Goal: Transaction & Acquisition: Purchase product/service

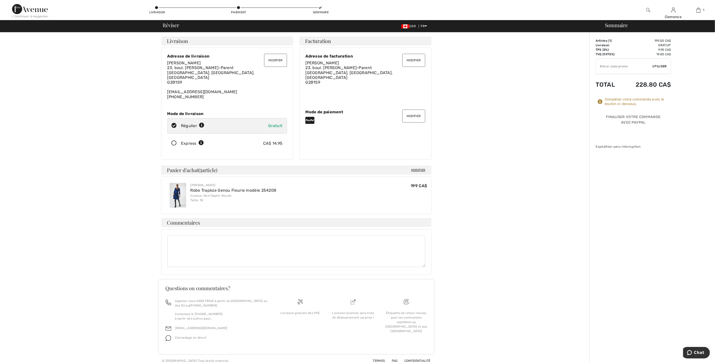
click at [421, 168] on span "Modifier" at bounding box center [418, 170] width 14 height 5
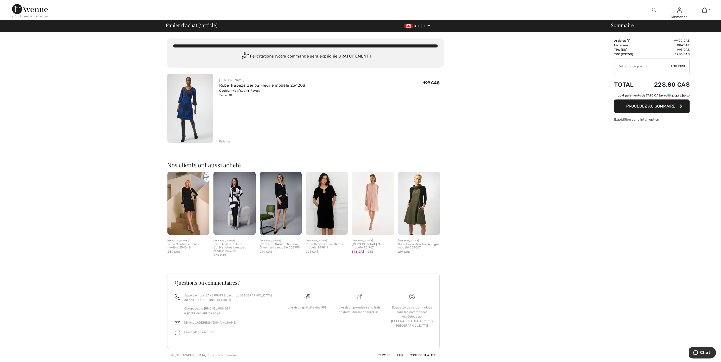
click at [226, 141] on div "Enlever" at bounding box center [224, 141] width 11 height 5
